Goal: Information Seeking & Learning: Check status

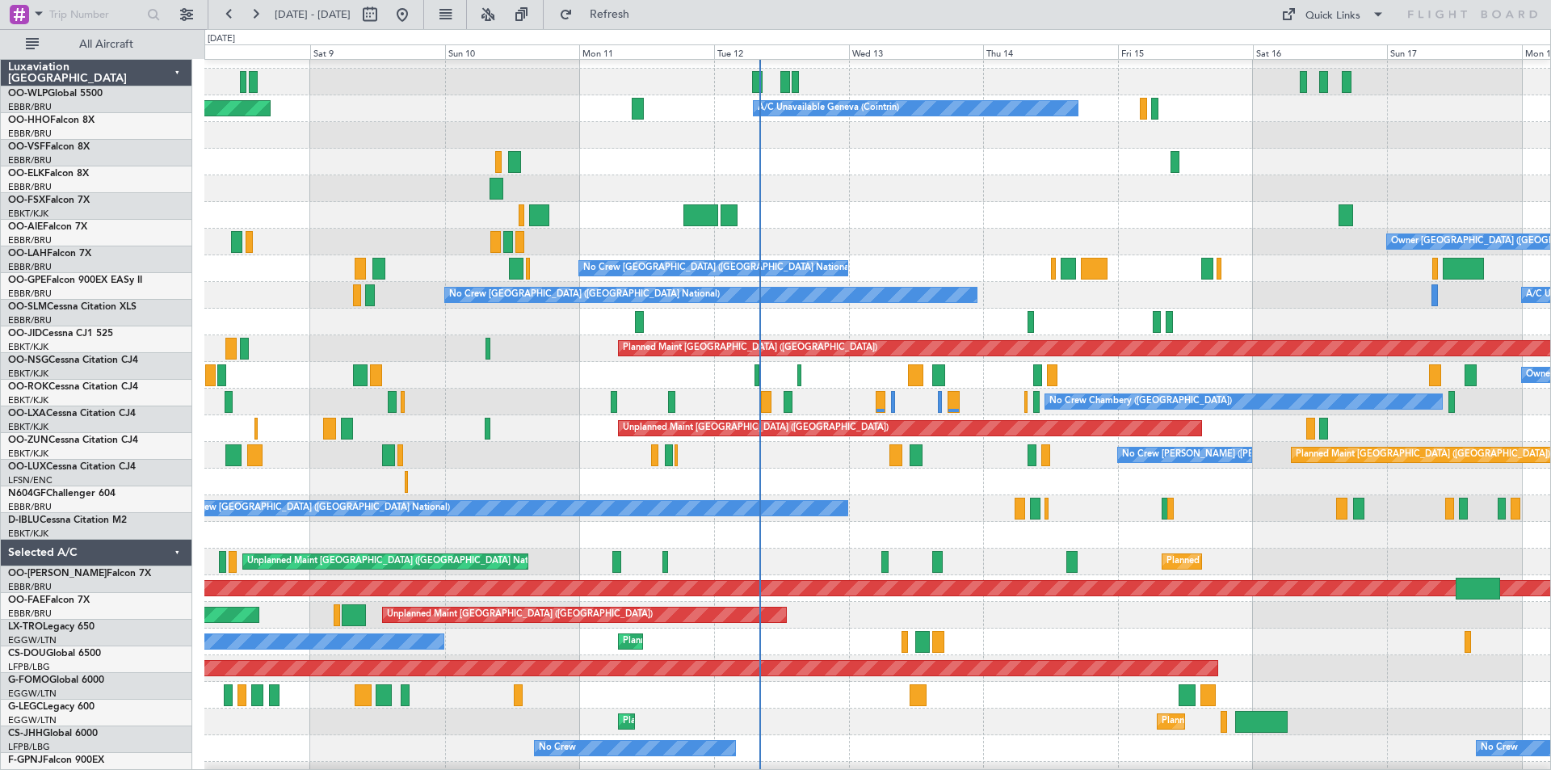
scroll to position [18, 0]
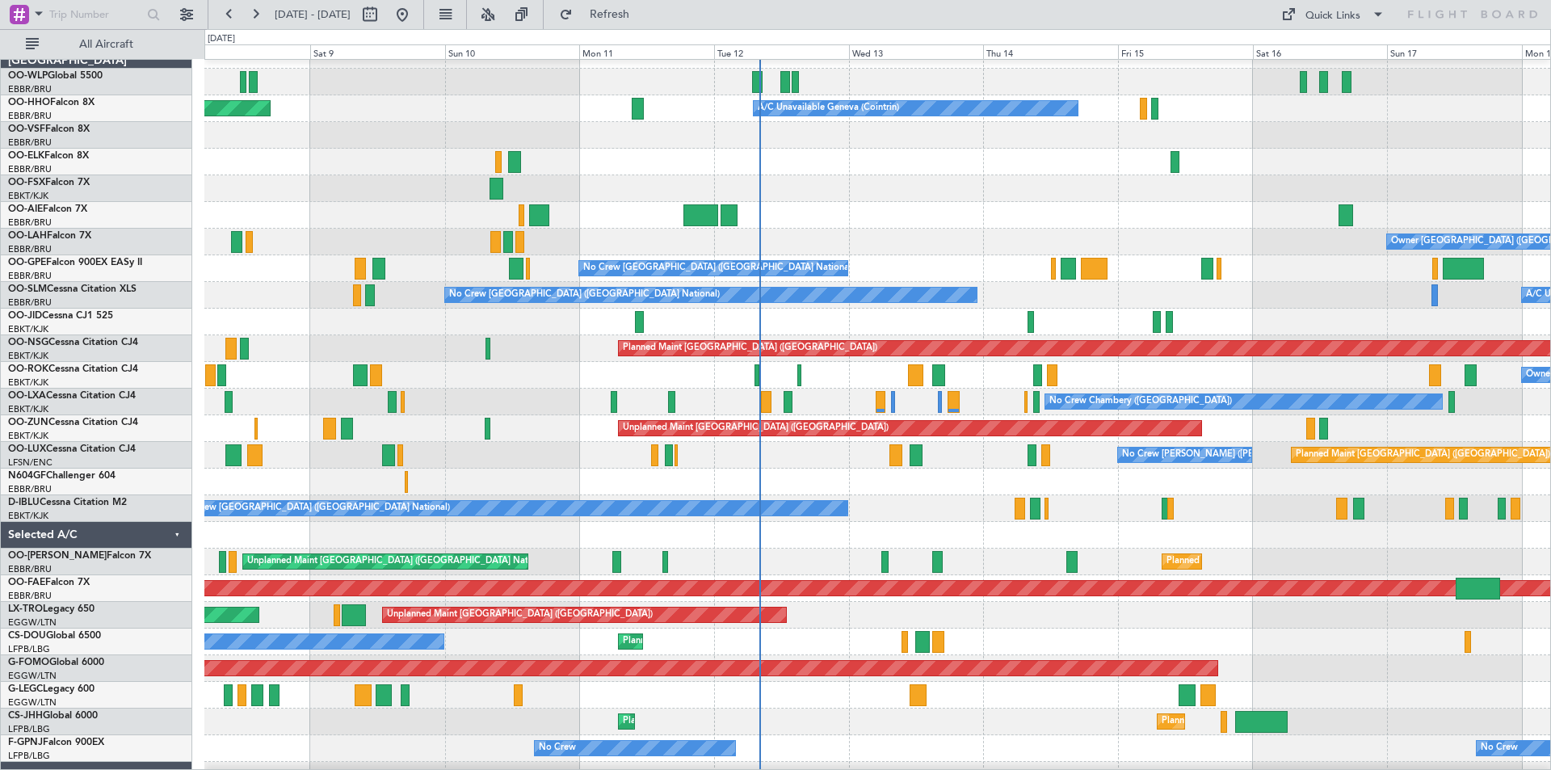
click at [981, 454] on div "Planned Maint [GEOGRAPHIC_DATA] ([GEOGRAPHIC_DATA]) No Crew [PERSON_NAME] ([PER…" at bounding box center [876, 455] width 1345 height 27
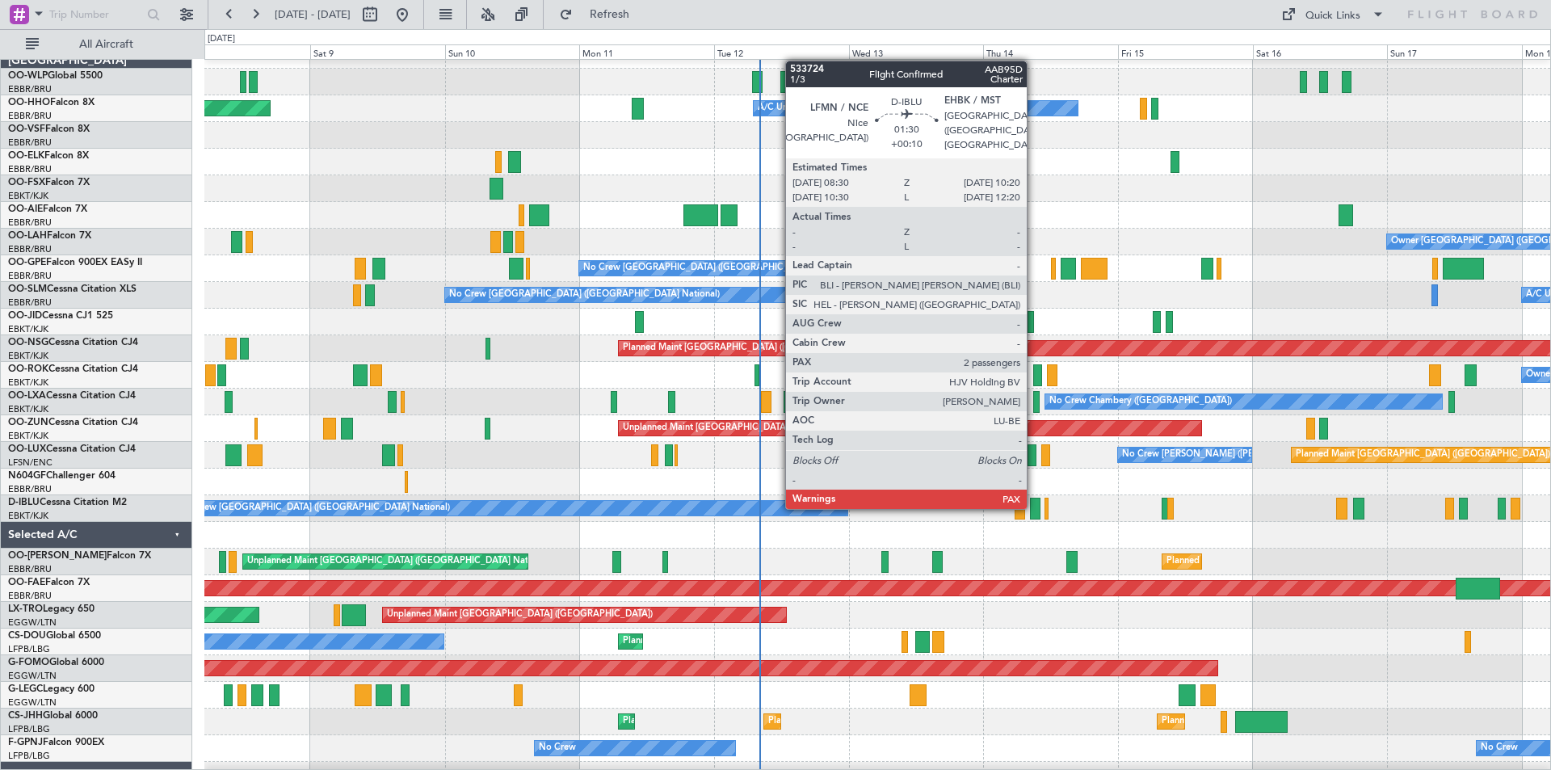
click at [1034, 507] on div at bounding box center [1035, 508] width 10 height 22
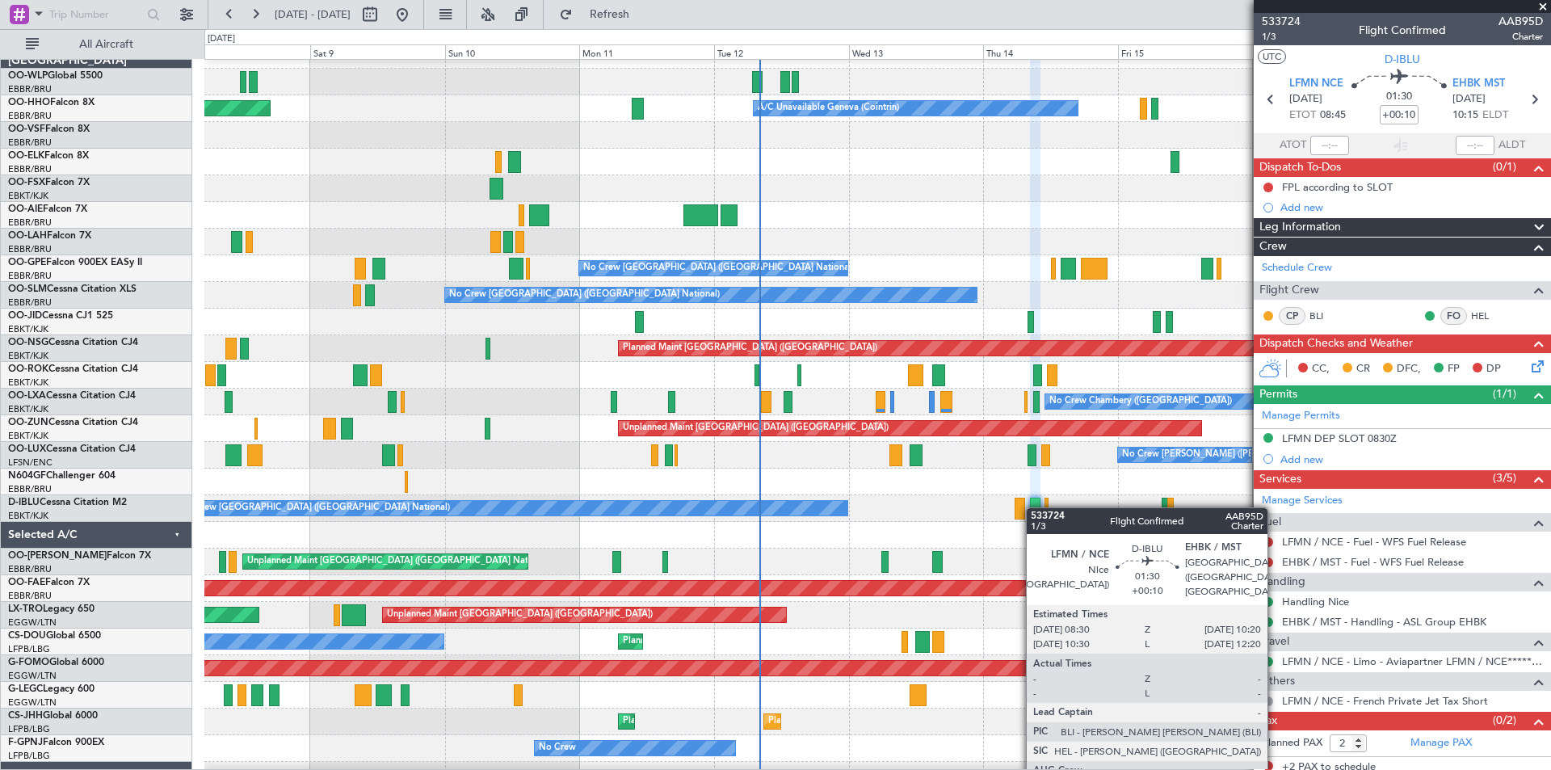
click at [1034, 507] on div at bounding box center [1035, 508] width 10 height 22
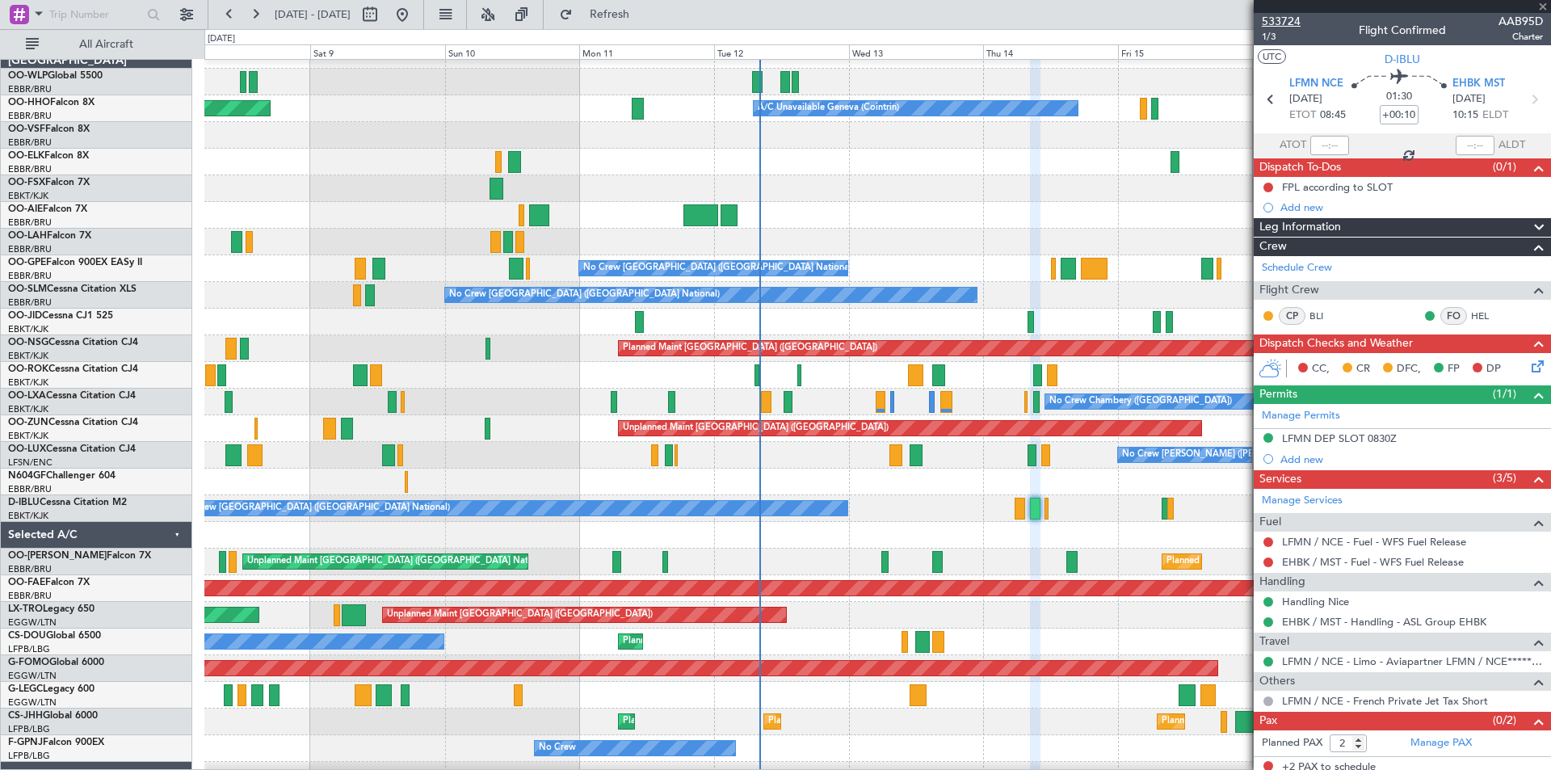
click at [1286, 15] on span "533724" at bounding box center [1280, 21] width 39 height 17
click at [1330, 657] on link "LFMN / NCE - Limo - Aviapartner LFMN / NCE*****MY HANDLING****" at bounding box center [1412, 661] width 261 height 14
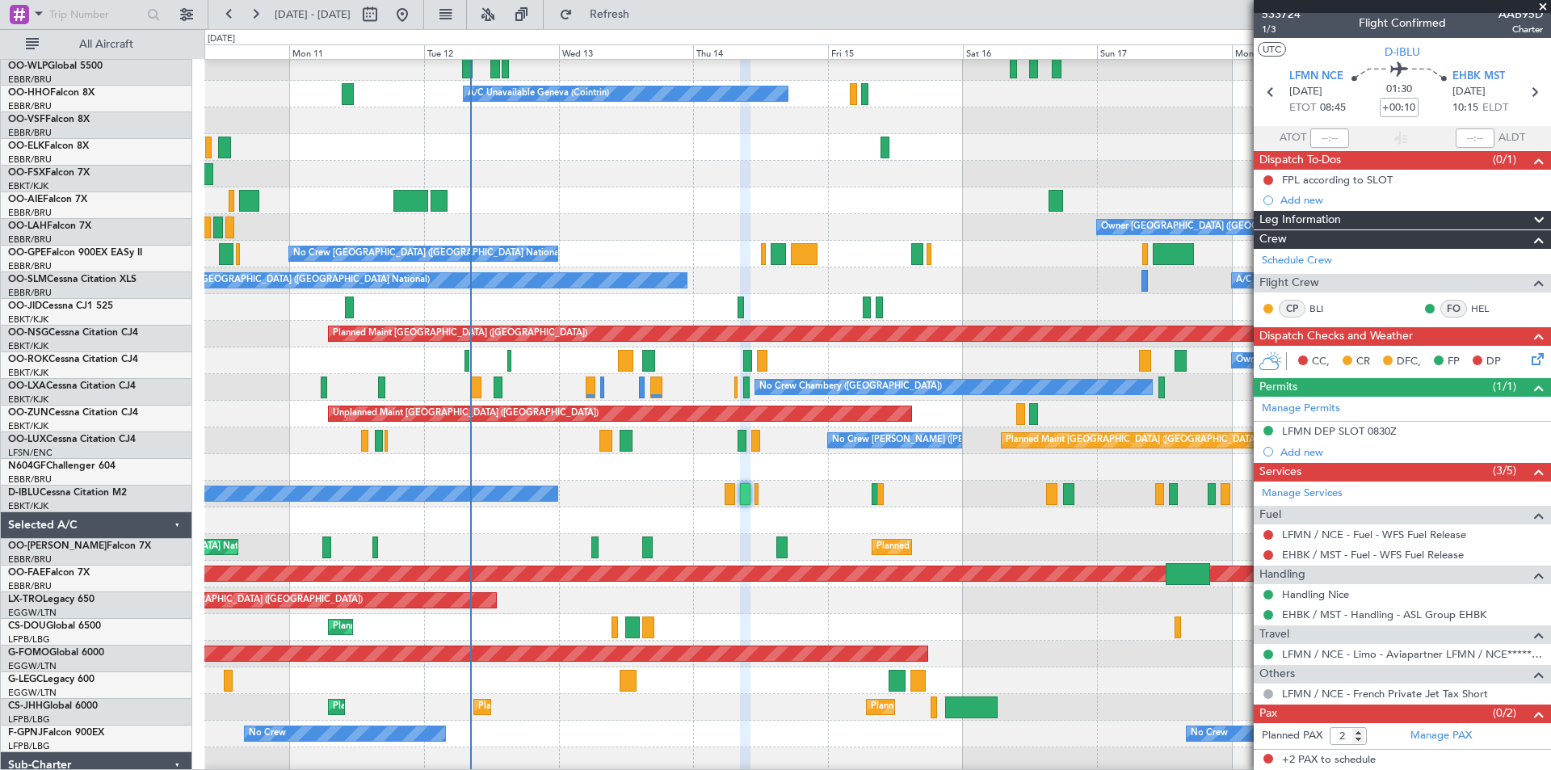
scroll to position [32, 0]
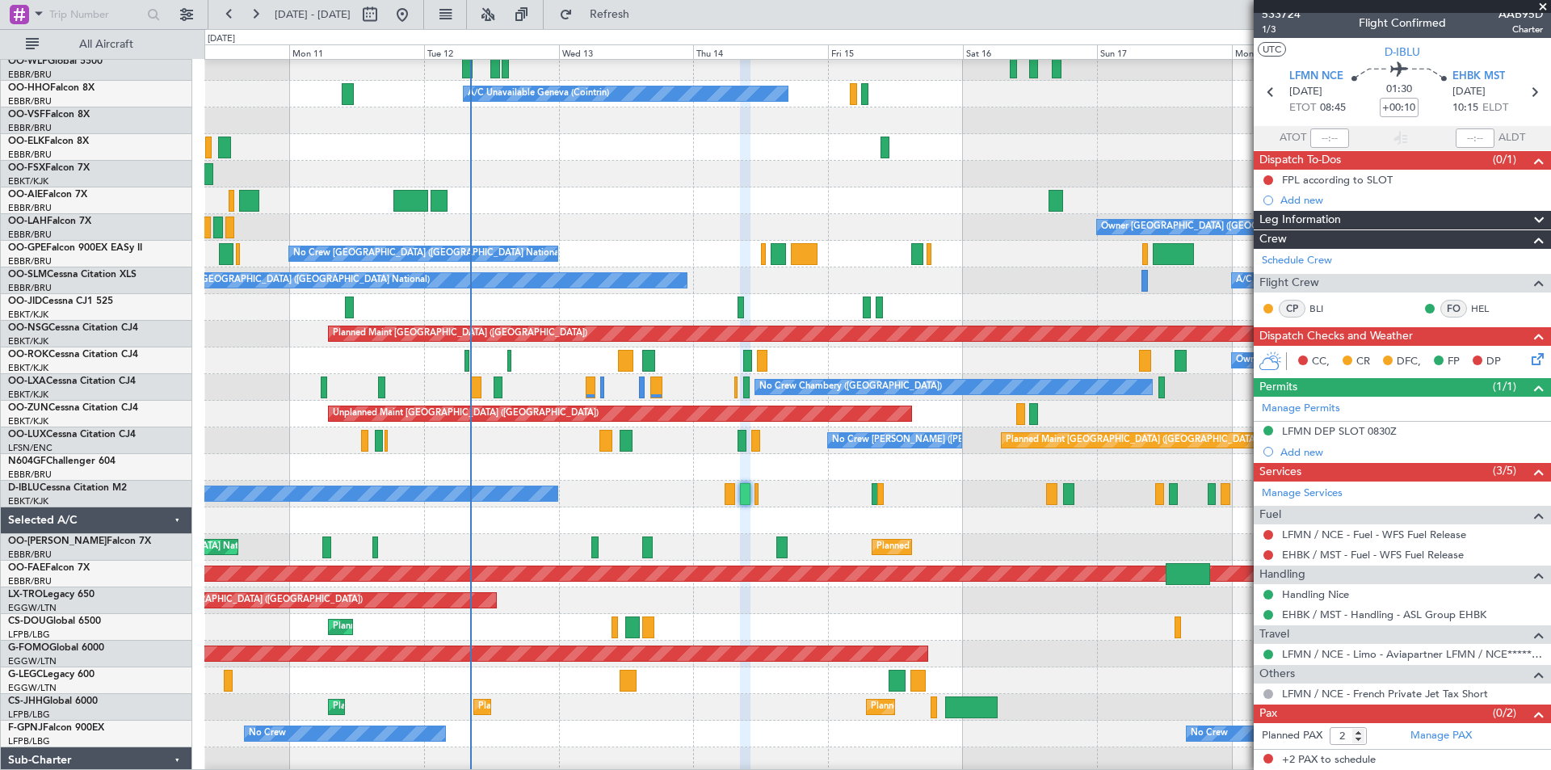
click at [851, 472] on div at bounding box center [876, 467] width 1345 height 27
click at [1358, 648] on link "LFMN / NCE - Limo - Aviapartner LFMN / NCE*****MY HANDLING****" at bounding box center [1412, 654] width 261 height 14
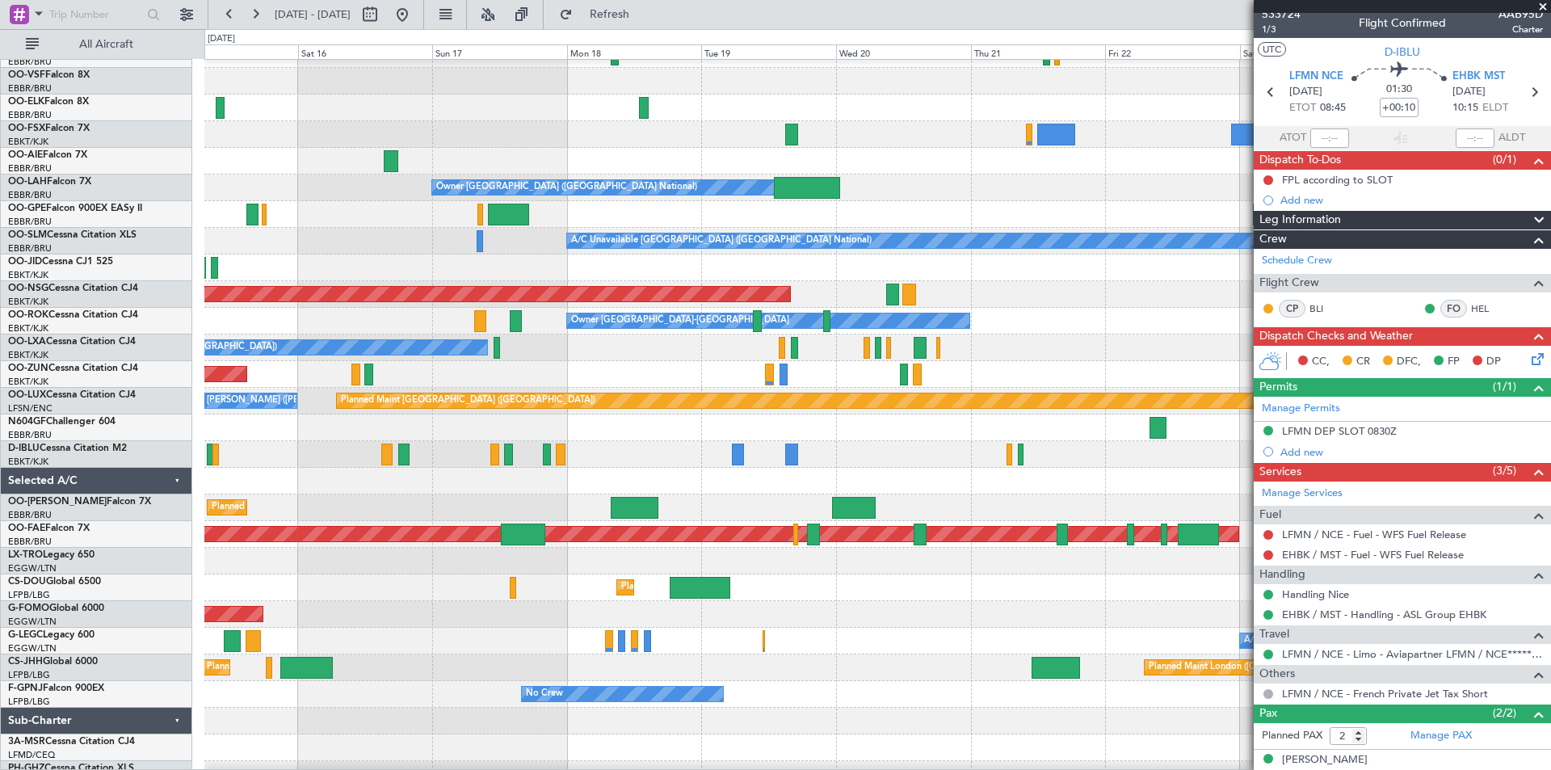
click at [287, 243] on div "A/C Unavailable [GEOGRAPHIC_DATA] ([GEOGRAPHIC_DATA] National) No Crew [GEOGRAP…" at bounding box center [876, 241] width 1345 height 27
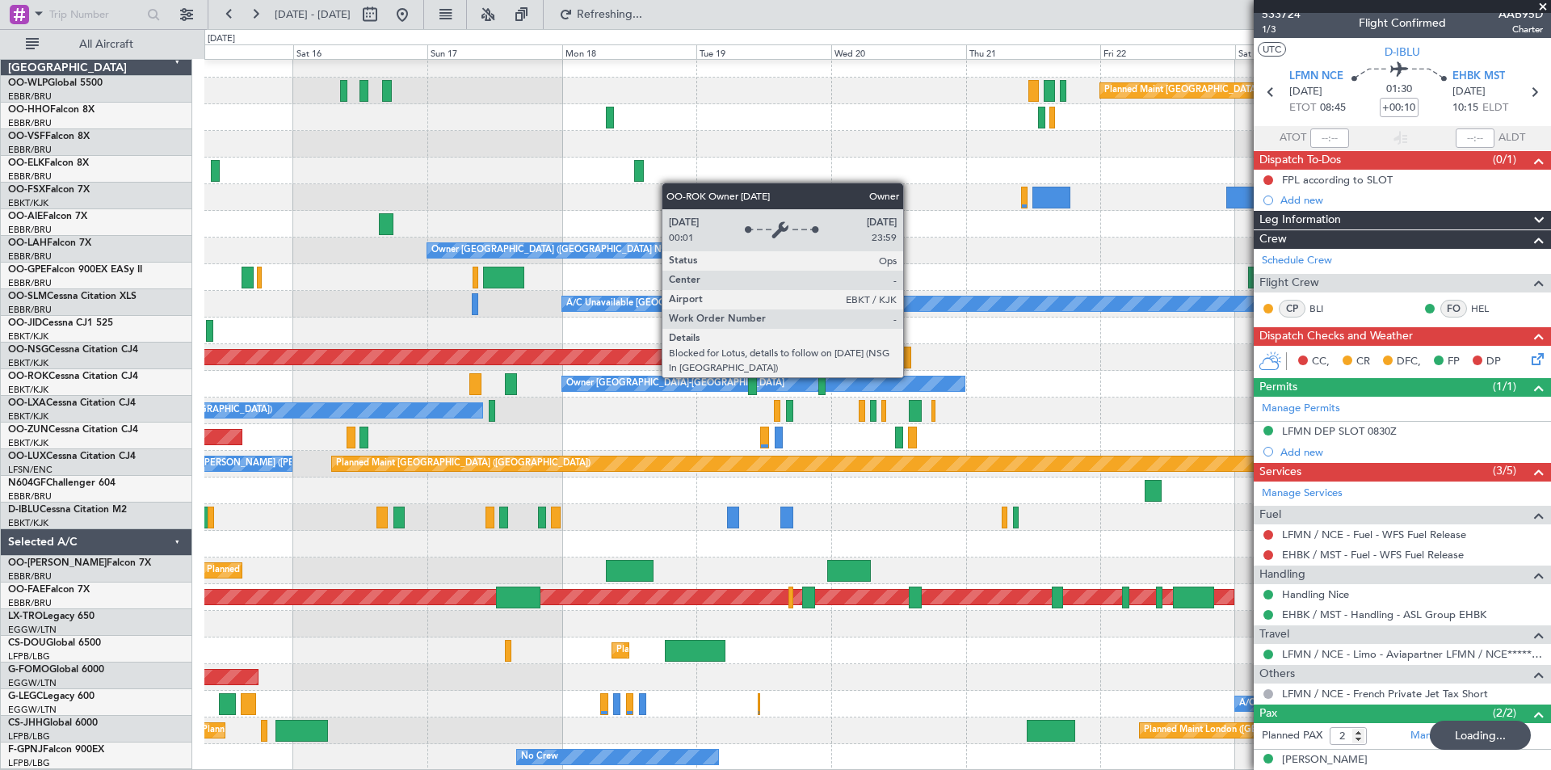
scroll to position [9, 0]
